Goal: Task Accomplishment & Management: Manage account settings

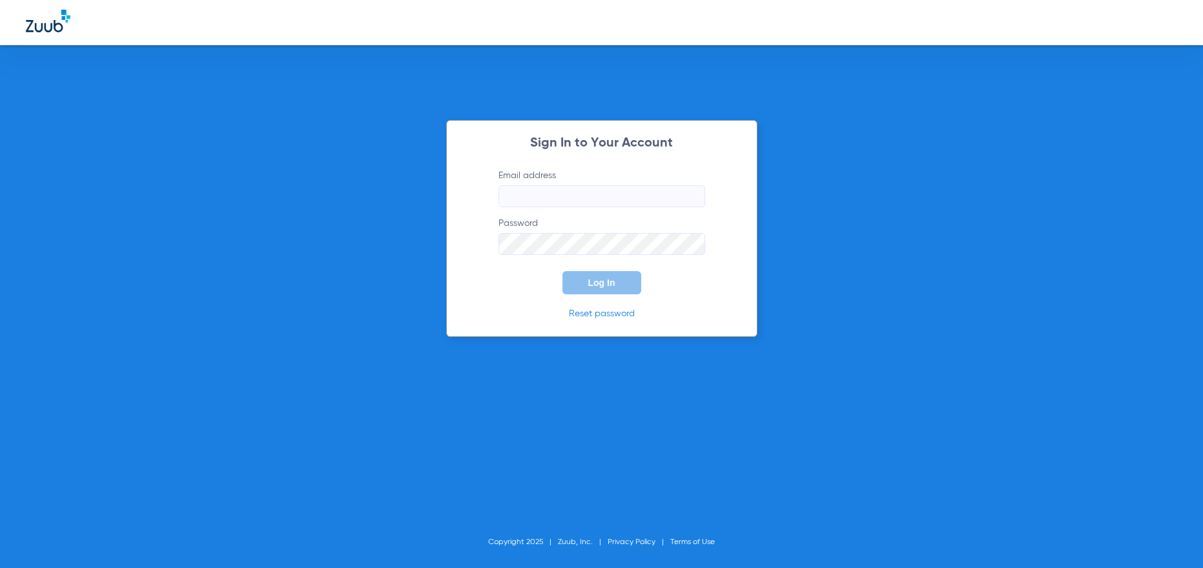
click at [1094, 130] on div "Sign In to Your Account Email address Password Log In Reset password Copyright …" at bounding box center [601, 284] width 1203 height 568
click at [520, 198] on input "Email address" at bounding box center [602, 196] width 207 height 22
type input "[EMAIL_ADDRESS][DOMAIN_NAME]"
click at [563, 271] on button "Log In" at bounding box center [602, 282] width 79 height 23
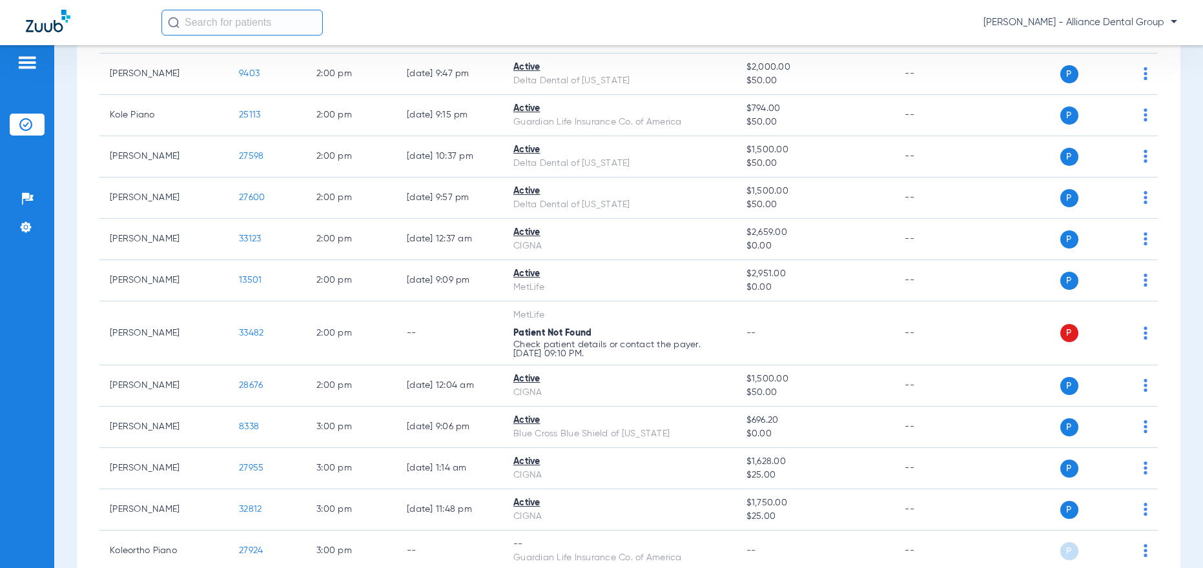
scroll to position [1809, 0]
